Goal: Task Accomplishment & Management: Complete application form

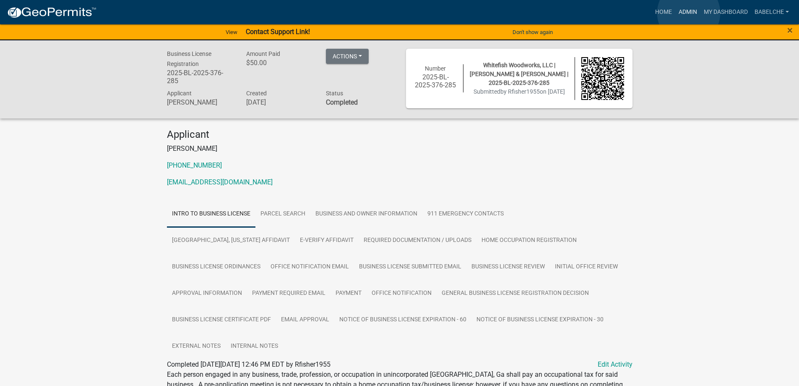
click at [689, 13] on link "Admin" at bounding box center [688, 12] width 25 height 16
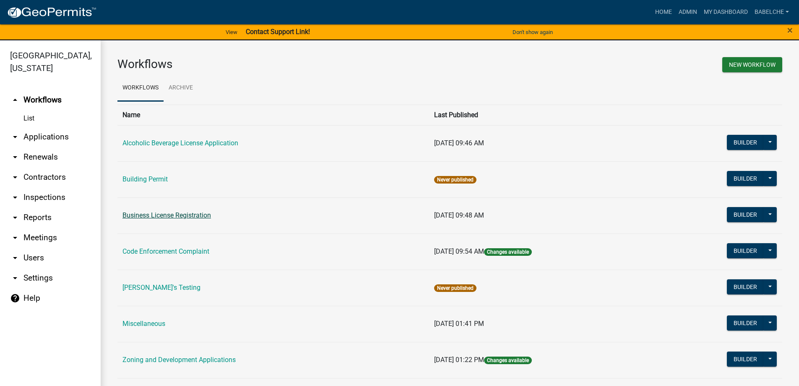
click at [192, 211] on link "Business License Registration" at bounding box center [167, 215] width 89 height 8
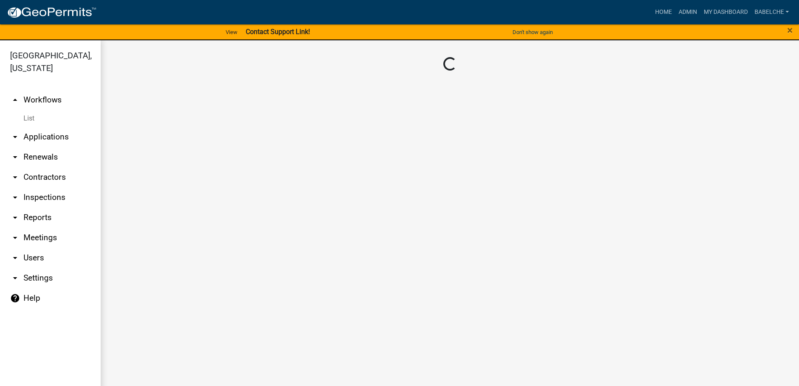
click at [192, 211] on main "Loading..." at bounding box center [450, 217] width 699 height 355
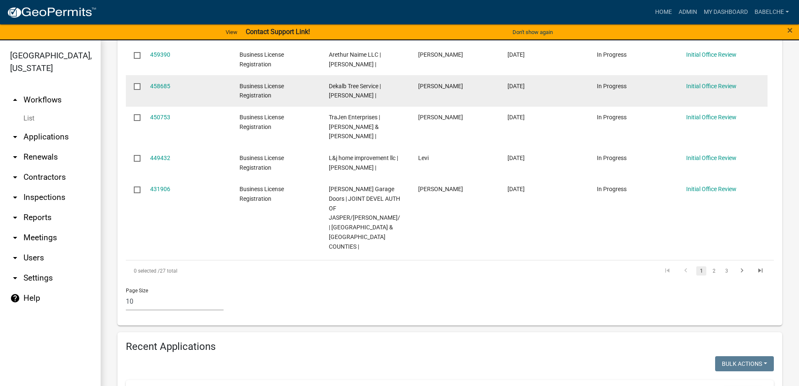
scroll to position [504, 0]
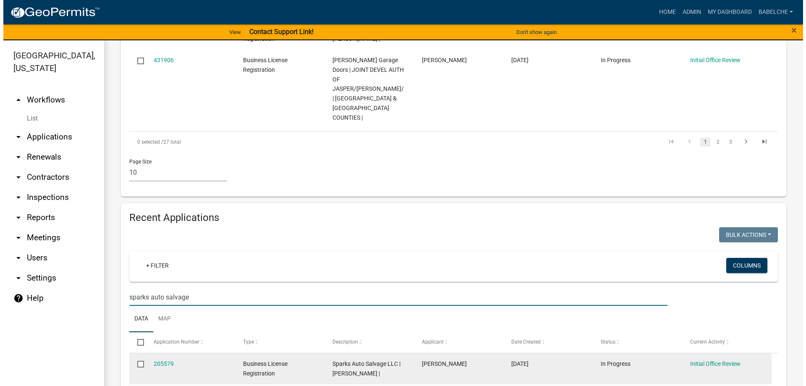
scroll to position [629, 0]
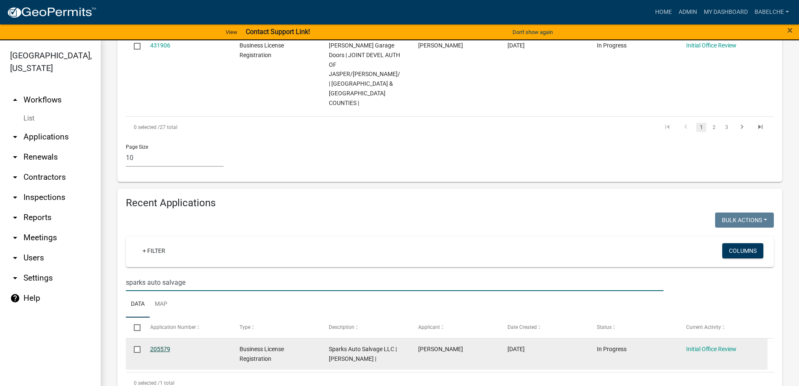
type input "sparks auto salvage"
click at [161, 345] on link "205579" at bounding box center [160, 348] width 20 height 7
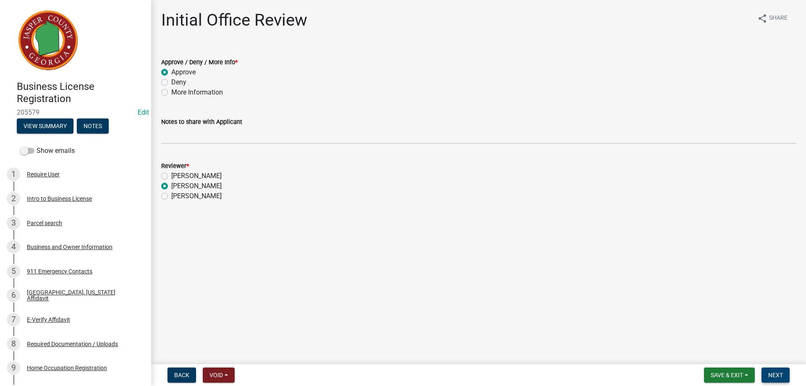
click at [772, 373] on span "Next" at bounding box center [775, 374] width 15 height 7
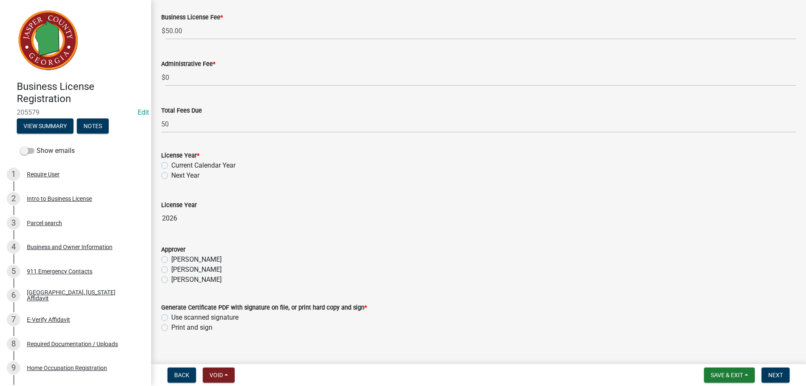
scroll to position [152, 0]
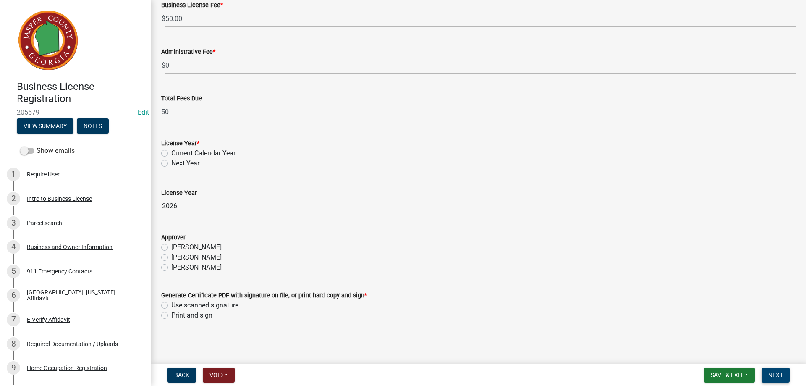
click at [772, 370] on button "Next" at bounding box center [775, 374] width 28 height 15
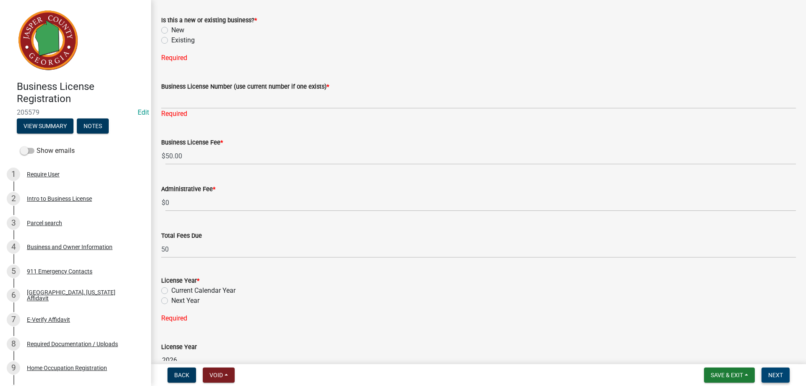
scroll to position [0, 0]
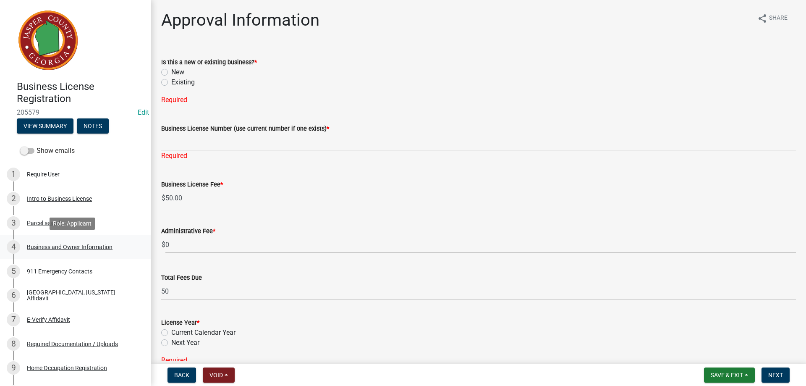
click at [52, 246] on div "Business and Owner Information" at bounding box center [70, 247] width 86 height 6
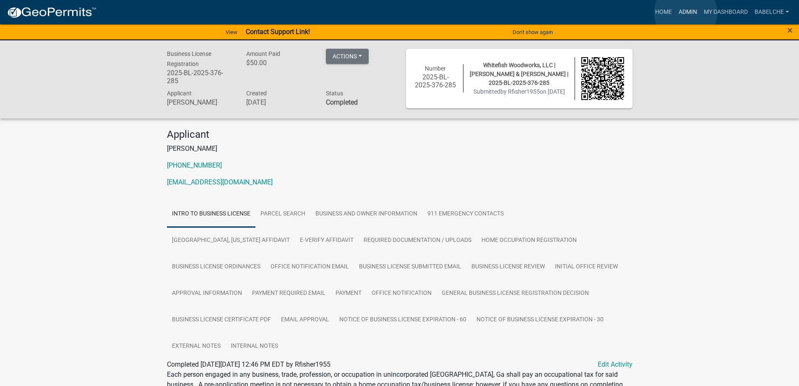
click at [686, 12] on link "Admin" at bounding box center [688, 12] width 25 height 16
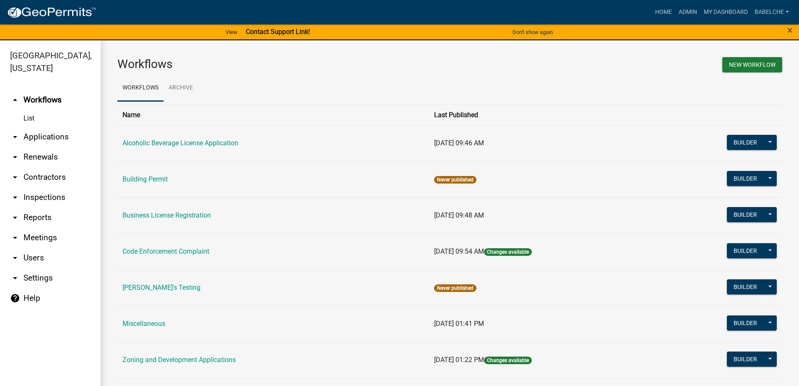
click at [58, 136] on link "arrow_drop_down Applications" at bounding box center [50, 137] width 101 height 20
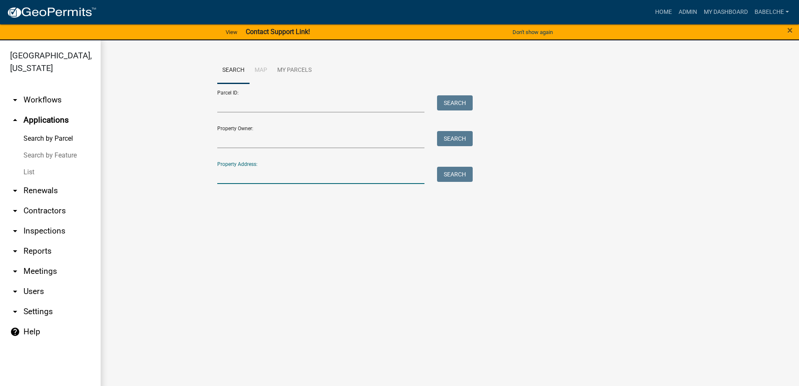
click at [269, 172] on input "Property Address:" at bounding box center [321, 175] width 208 height 17
type input "1270 Gassiert"
click at [463, 171] on button "Search" at bounding box center [455, 174] width 36 height 15
click at [261, 173] on input "1270 Gassiert" at bounding box center [321, 175] width 208 height 17
type input "1270"
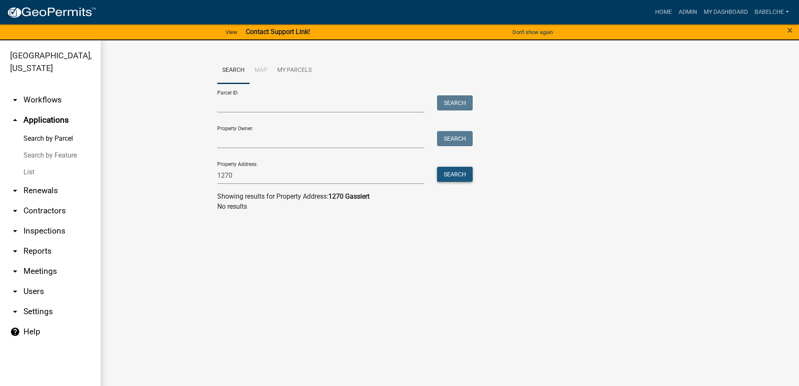
click at [458, 169] on button "Search" at bounding box center [455, 174] width 36 height 15
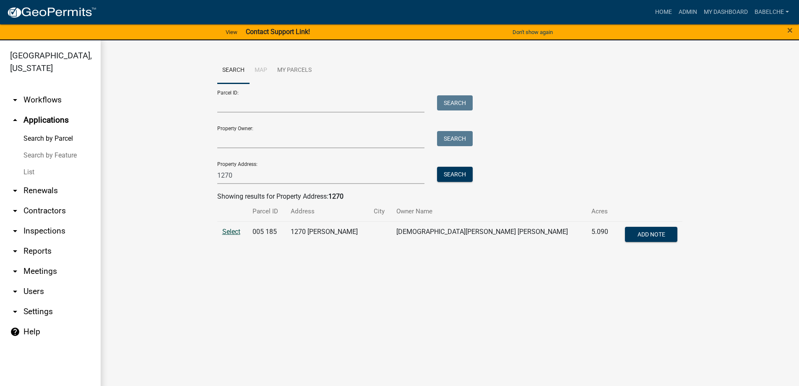
click at [235, 229] on span "Select" at bounding box center [231, 231] width 18 height 8
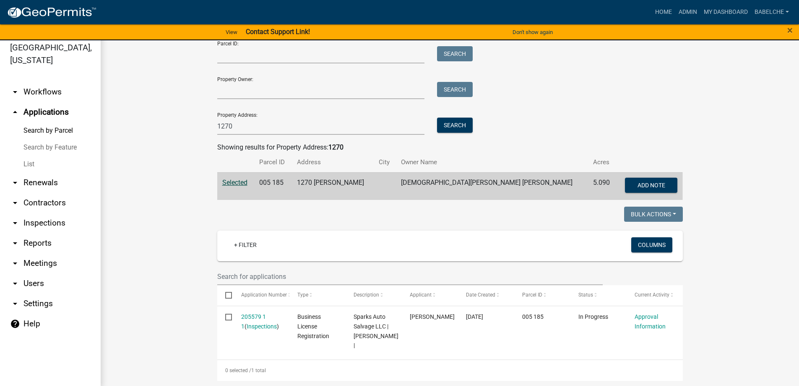
scroll to position [10, 0]
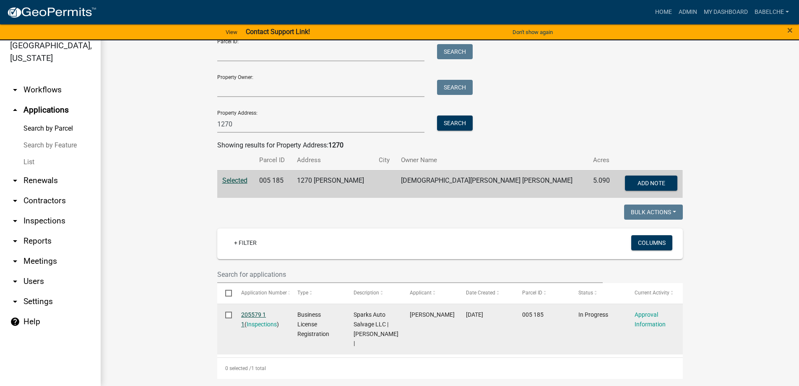
click at [248, 314] on link "205579 1 1" at bounding box center [253, 319] width 25 height 16
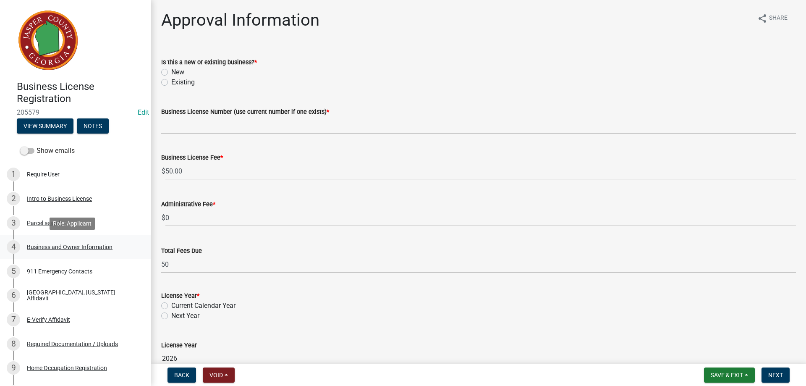
click at [62, 248] on div "Business and Owner Information" at bounding box center [70, 247] width 86 height 6
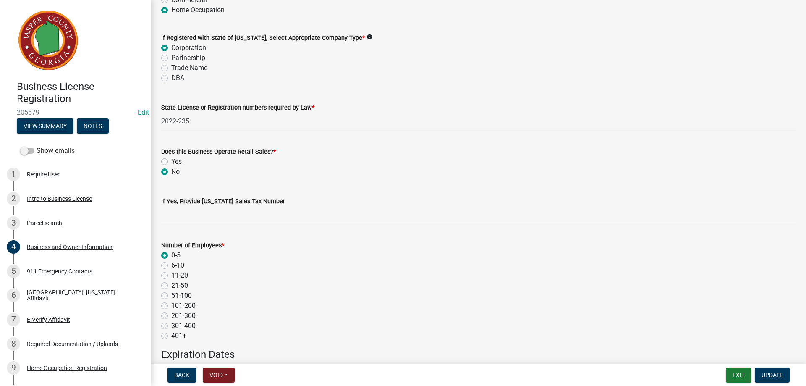
scroll to position [462, 0]
